Goal: Task Accomplishment & Management: Manage account settings

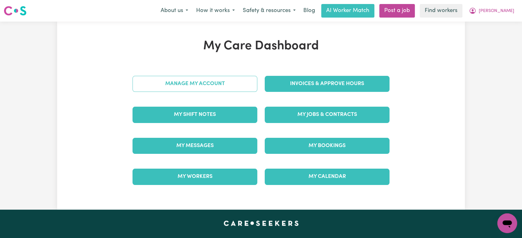
click at [202, 79] on link "Manage My Account" at bounding box center [194, 84] width 125 height 16
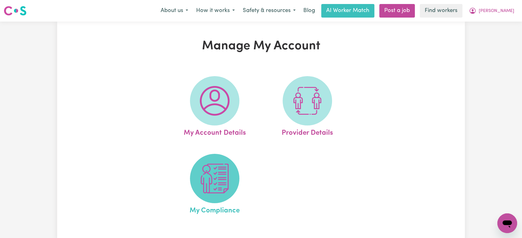
click at [228, 180] on img at bounding box center [215, 179] width 30 height 30
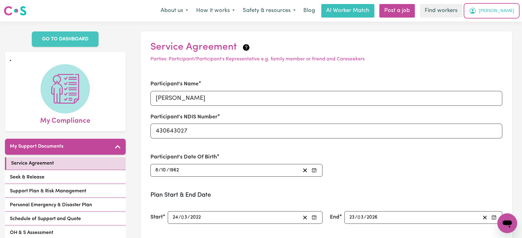
click at [501, 11] on span "[PERSON_NAME]" at bounding box center [495, 11] width 35 height 7
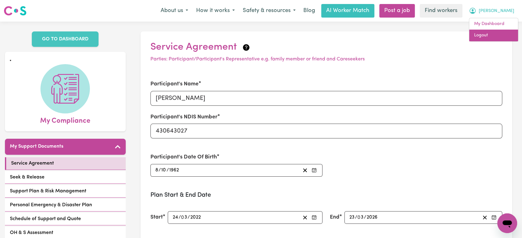
click at [494, 37] on link "Logout" at bounding box center [493, 36] width 49 height 12
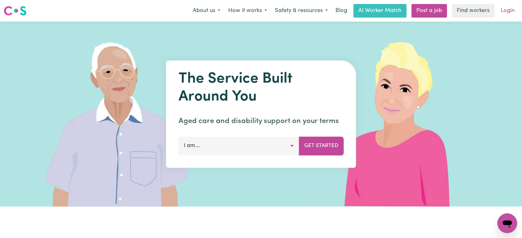
click at [507, 13] on link "Login" at bounding box center [507, 11] width 21 height 14
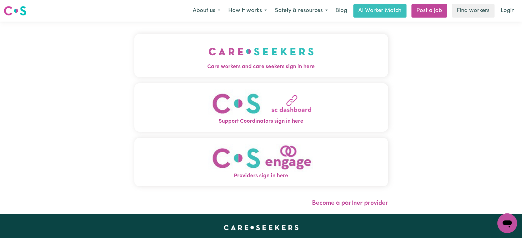
click at [188, 77] on button "Care workers and care seekers sign in here" at bounding box center [260, 55] width 253 height 43
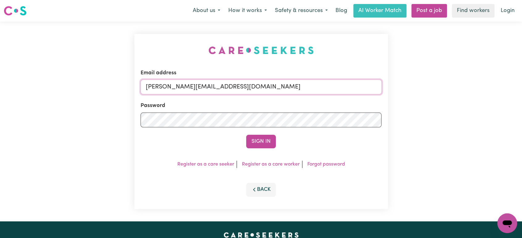
click at [259, 85] on input "[PERSON_NAME][EMAIL_ADDRESS][DOMAIN_NAME]" at bounding box center [260, 87] width 241 height 15
drag, startPoint x: 277, startPoint y: 86, endPoint x: 184, endPoint y: 91, distance: 93.0
click at [177, 91] on input "[EMAIL_ADDRESS][PERSON_NAME][DOMAIN_NAME]" at bounding box center [260, 87] width 241 height 15
type input "[EMAIL_ADDRESS][PERSON_NAME][DOMAIN_NAME]"
click at [270, 143] on button "Sign In" at bounding box center [261, 142] width 30 height 14
